Goal: Information Seeking & Learning: Learn about a topic

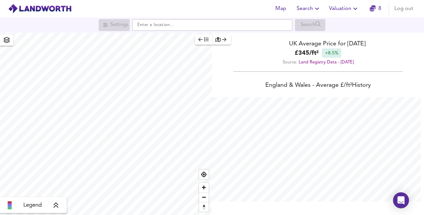
scroll to position [215, 424]
click at [165, 31] on div "Settings Search" at bounding box center [212, 25] width 424 height 12
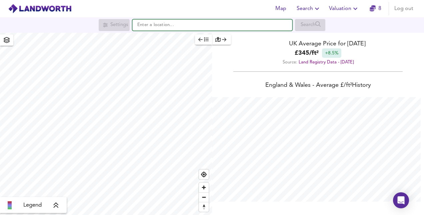
click at [166, 27] on input "text" at bounding box center [212, 24] width 160 height 11
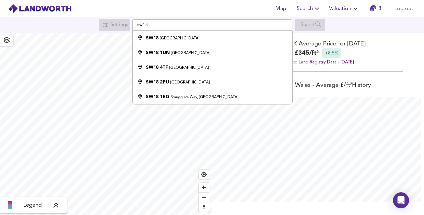
click at [189, 12] on div "Map Search Valuation 8 Log out" at bounding box center [212, 8] width 424 height 17
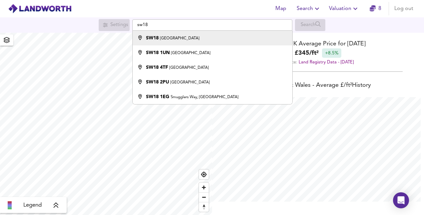
click at [177, 40] on div "SW18 [GEOGRAPHIC_DATA]" at bounding box center [210, 38] width 153 height 7
type input "London SW18"
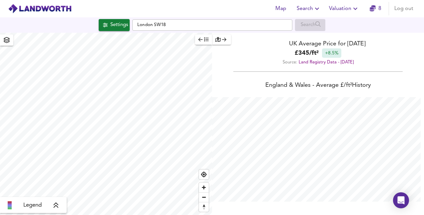
checkbox input "false"
checkbox input "true"
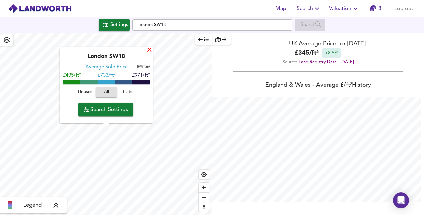
click at [147, 51] on div "X" at bounding box center [150, 50] width 6 height 6
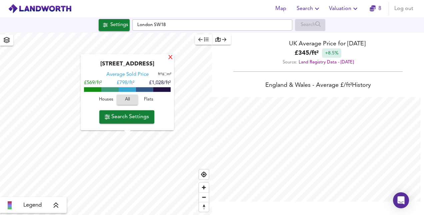
click at [171, 59] on div "X" at bounding box center [171, 58] width 6 height 6
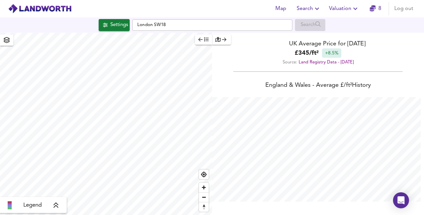
type input "1547"
click at [247, 39] on div "UK Average Price for [DATE]" at bounding box center [318, 43] width 212 height 9
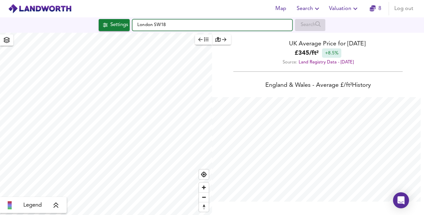
click at [243, 25] on input "London SW18" at bounding box center [212, 24] width 160 height 11
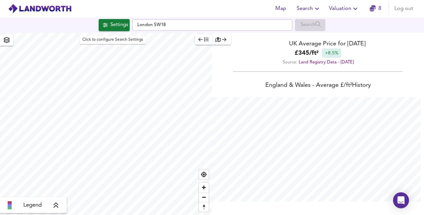
click at [105, 21] on span "Settings" at bounding box center [114, 25] width 28 height 9
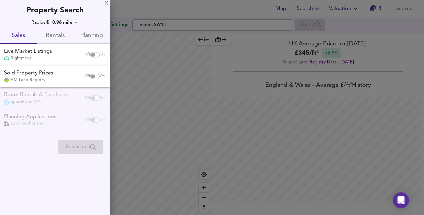
click at [95, 53] on input "checkbox" at bounding box center [93, 54] width 16 height 5
checkbox input "true"
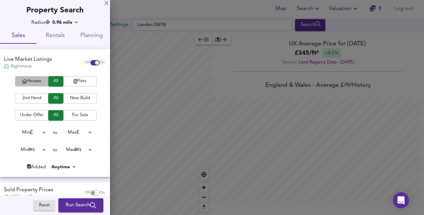
click at [36, 86] on button "Houses" at bounding box center [31, 81] width 33 height 10
click at [74, 80] on icon "button" at bounding box center [75, 81] width 3 height 4
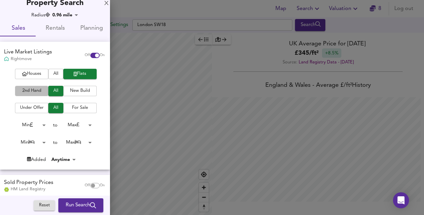
click at [35, 89] on span "2nd Hand" at bounding box center [31, 91] width 27 height 8
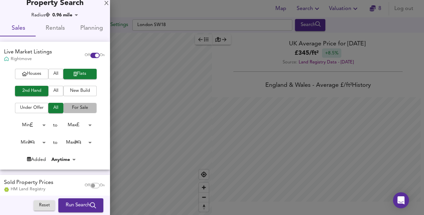
click at [76, 112] on button "For Sale" at bounding box center [79, 108] width 33 height 10
click at [37, 124] on body "Map Search Valuation 8 Log out Settings [GEOGRAPHIC_DATA] SW18 Search Legend UK…" at bounding box center [212, 107] width 424 height 215
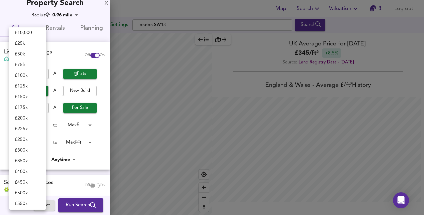
scroll to position [13, 0]
click at [19, 178] on li "£ 450k" at bounding box center [27, 181] width 37 height 11
type input "450000"
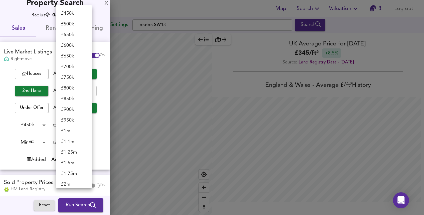
click at [80, 125] on body "Map Search Valuation 8 Log out Settings [GEOGRAPHIC_DATA] SW18 Search Legend UK…" at bounding box center [212, 107] width 424 height 215
click at [76, 42] on li "£ 650k" at bounding box center [74, 45] width 37 height 11
type input "650000"
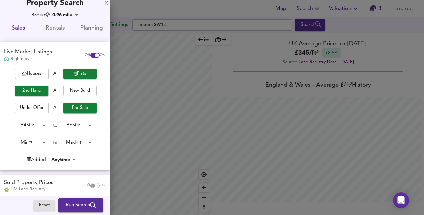
click at [41, 141] on body "Map Search Valuation 8 Log out Settings [GEOGRAPHIC_DATA] SW18 Search Legend UK…" at bounding box center [212, 107] width 424 height 215
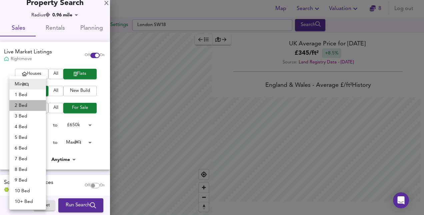
click at [20, 107] on li "2 Bed" at bounding box center [27, 105] width 37 height 11
type input "2"
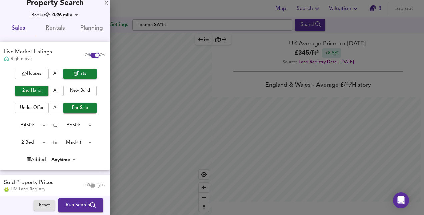
click at [75, 142] on body "Map Search Valuation 8 Log out Settings [GEOGRAPHIC_DATA] SW18 Search Legend UK…" at bounding box center [212, 107] width 424 height 215
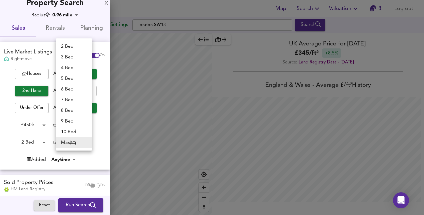
click at [65, 59] on li "3 Bed" at bounding box center [74, 57] width 37 height 11
type input "3"
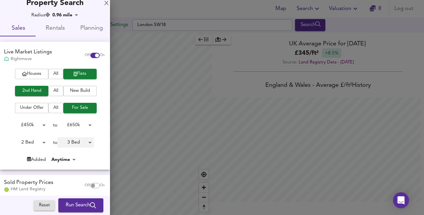
scroll to position [58, 0]
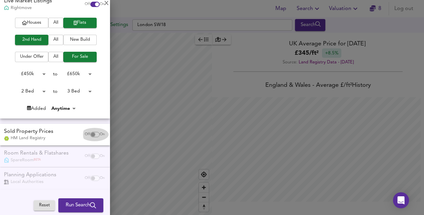
click at [89, 134] on input "checkbox" at bounding box center [93, 134] width 16 height 5
checkbox input "true"
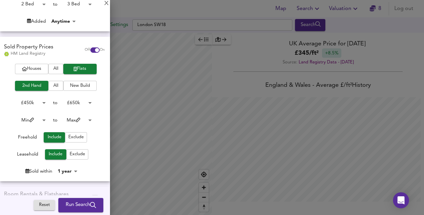
scroll to position [186, 0]
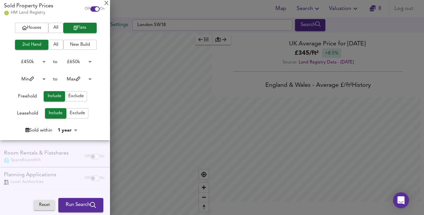
drag, startPoint x: 63, startPoint y: 201, endPoint x: 70, endPoint y: 161, distance: 40.6
click at [70, 161] on div "Radius 0.96 mile 1547 Sales Rentals Planning Live Market Listings Rightmove Off…" at bounding box center [55, 24] width 110 height 382
click at [70, 161] on div "Room Rentals & Flatshares SpareRoom BETA Off On" at bounding box center [55, 156] width 110 height 22
click at [82, 204] on span "Run Search" at bounding box center [81, 205] width 30 height 9
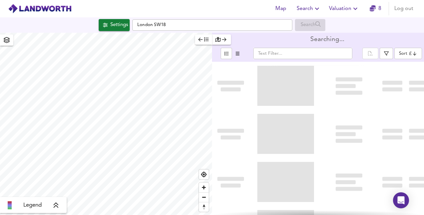
type input "bestdeal"
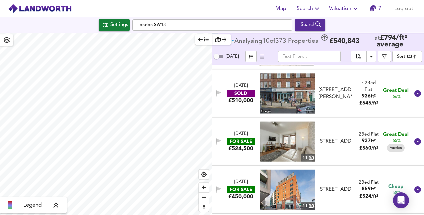
scroll to position [226, 0]
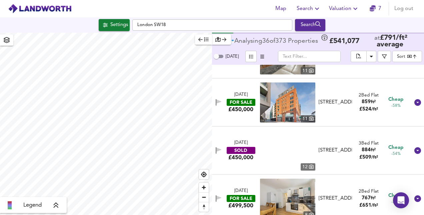
drag, startPoint x: 285, startPoint y: 151, endPoint x: 283, endPoint y: 78, distance: 72.4
click at [283, 130] on span at bounding box center [287, 150] width 55 height 40
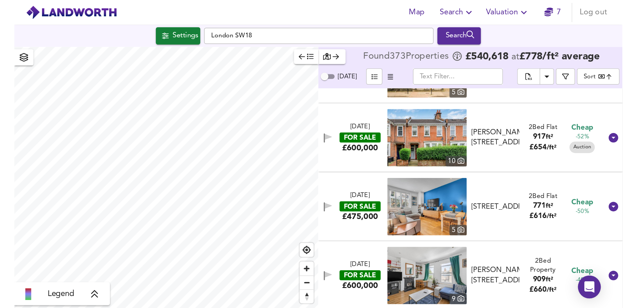
scroll to position [853, 0]
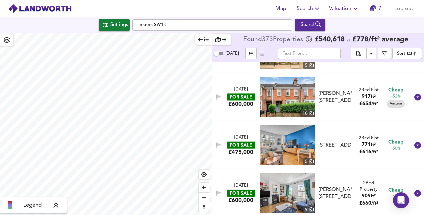
click at [298, 92] on img at bounding box center [287, 97] width 55 height 40
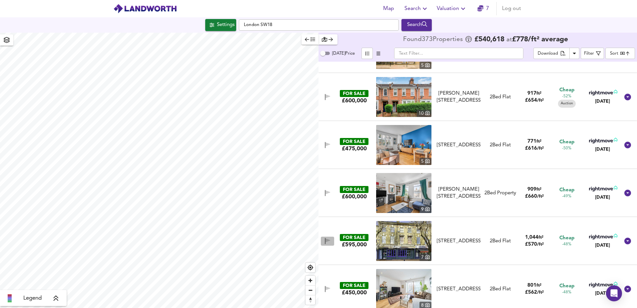
click at [331, 214] on span "button" at bounding box center [328, 241] width 10 height 6
click at [388, 214] on img at bounding box center [403, 241] width 55 height 40
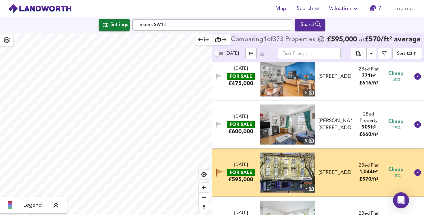
scroll to position [922, 0]
click at [217, 173] on button "button" at bounding box center [219, 172] width 10 height 11
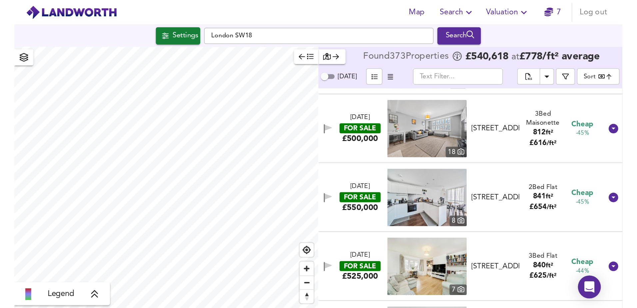
scroll to position [1291, 0]
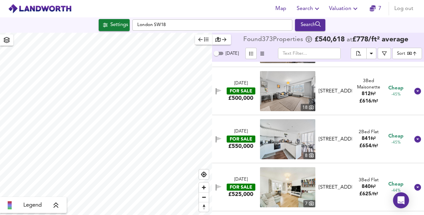
click at [270, 90] on img at bounding box center [287, 91] width 55 height 40
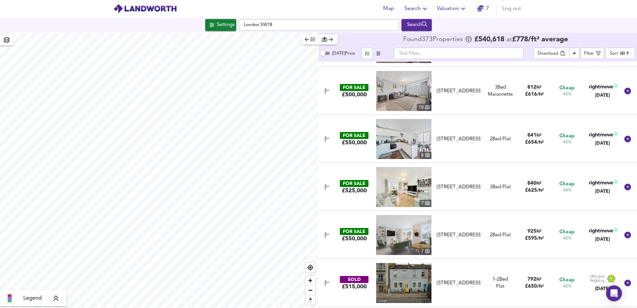
scroll to position [1291, 0]
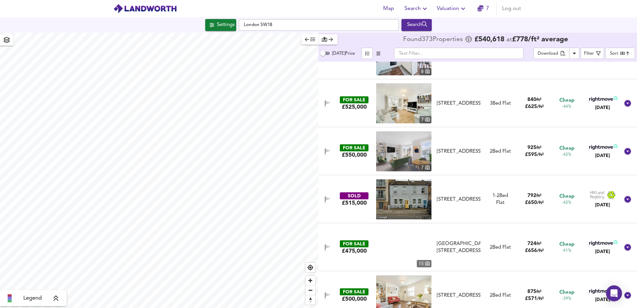
drag, startPoint x: 383, startPoint y: 200, endPoint x: 382, endPoint y: 208, distance: 8.2
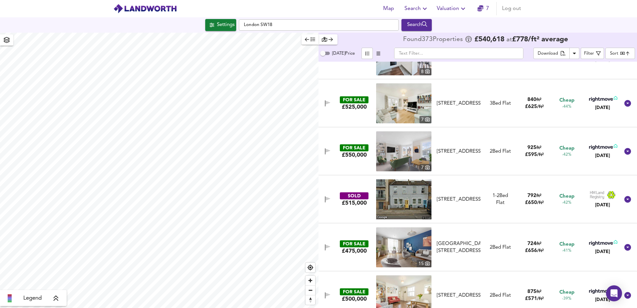
scroll to position [1391, 0]
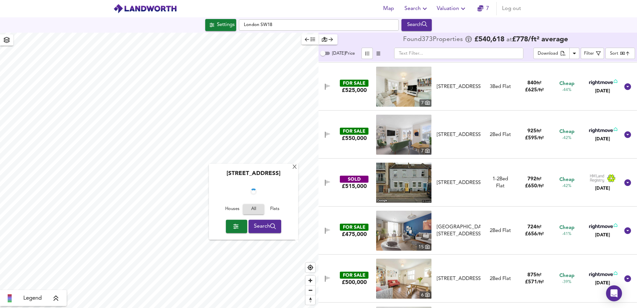
click at [295, 169] on div "X" at bounding box center [295, 167] width 6 height 6
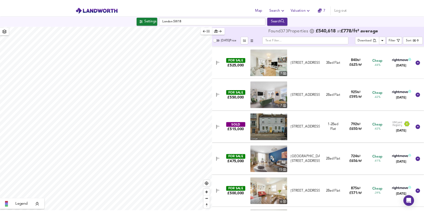
scroll to position [1824, 0]
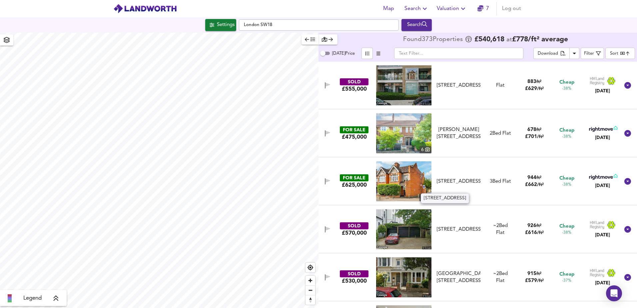
click at [424, 178] on div "[STREET_ADDRESS]" at bounding box center [459, 181] width 44 height 7
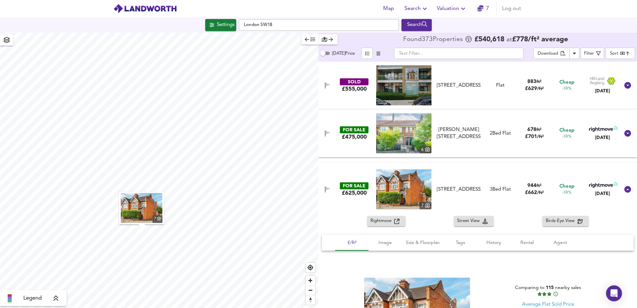
click at [391, 180] on img at bounding box center [403, 189] width 55 height 40
